Goal: Task Accomplishment & Management: Manage account settings

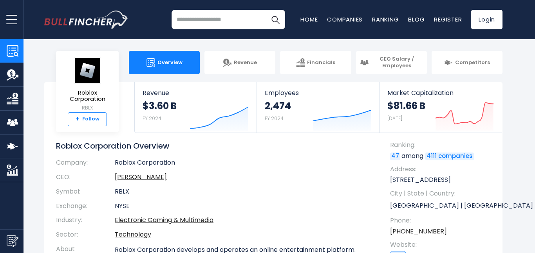
click at [88, 116] on link "+ Follow" at bounding box center [87, 119] width 39 height 14
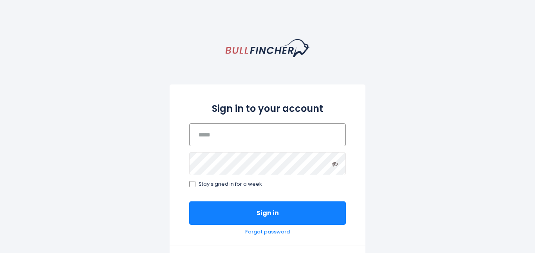
click at [286, 133] on input "email" at bounding box center [267, 134] width 157 height 23
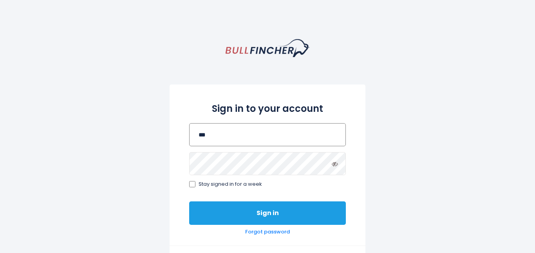
type input "***"
click at [295, 204] on button "Sign in" at bounding box center [267, 214] width 157 height 24
click at [283, 220] on button "Sign in" at bounding box center [267, 214] width 157 height 24
click at [332, 212] on button "Sign in" at bounding box center [267, 214] width 157 height 24
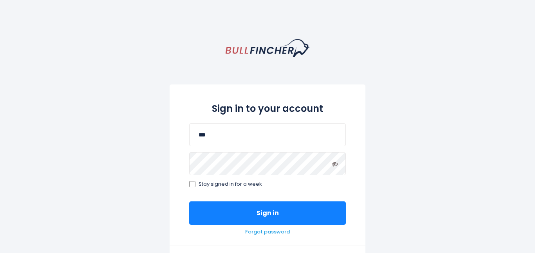
click at [268, 234] on link "Forgot password" at bounding box center [267, 232] width 45 height 7
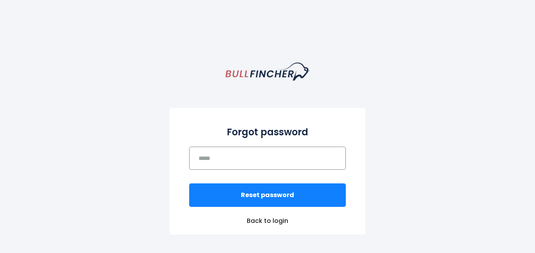
click at [289, 154] on input "email" at bounding box center [267, 158] width 157 height 23
type input "****"
click at [276, 222] on link "Back to login" at bounding box center [268, 221] width 196 height 8
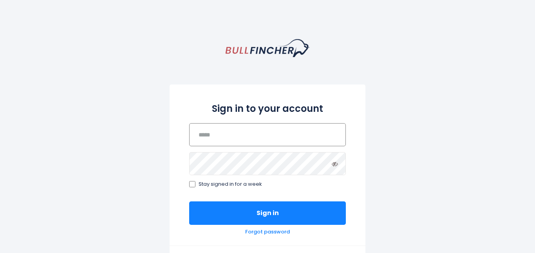
click at [239, 138] on input "email" at bounding box center [267, 134] width 157 height 23
